Goal: Task Accomplishment & Management: Manage account settings

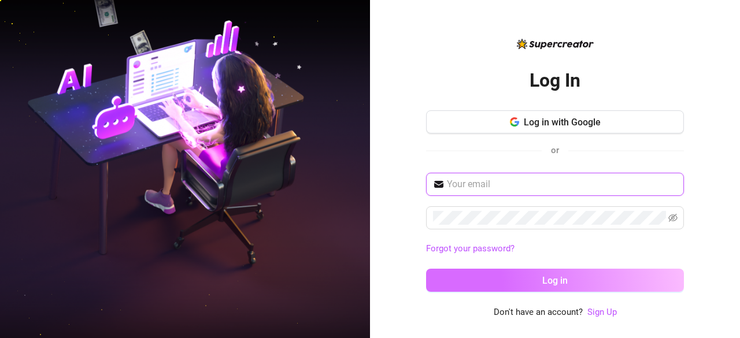
type input "[EMAIL_ADDRESS][DOMAIN_NAME]"
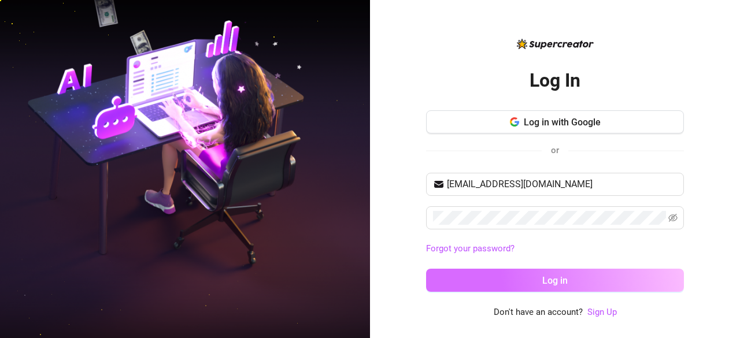
click at [532, 283] on button "Log in" at bounding box center [555, 280] width 258 height 23
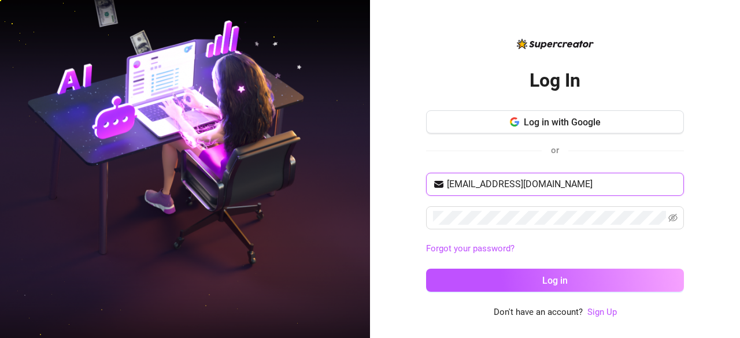
click at [520, 185] on input "[EMAIL_ADDRESS][DOMAIN_NAME]" at bounding box center [562, 184] width 230 height 14
type input "Ddemarchi.maria@gmail.com"
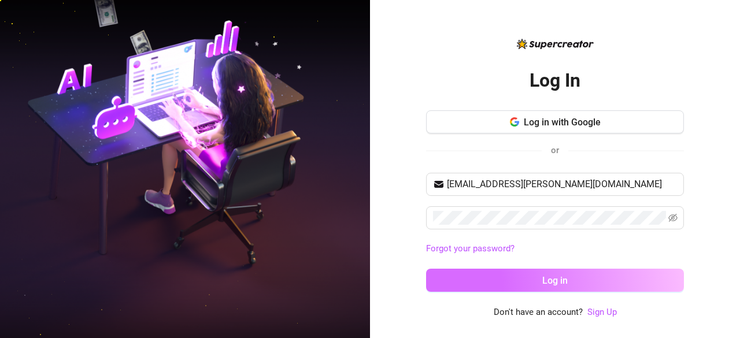
click at [523, 272] on button "Log in" at bounding box center [555, 280] width 258 height 23
